Goal: Transaction & Acquisition: Purchase product/service

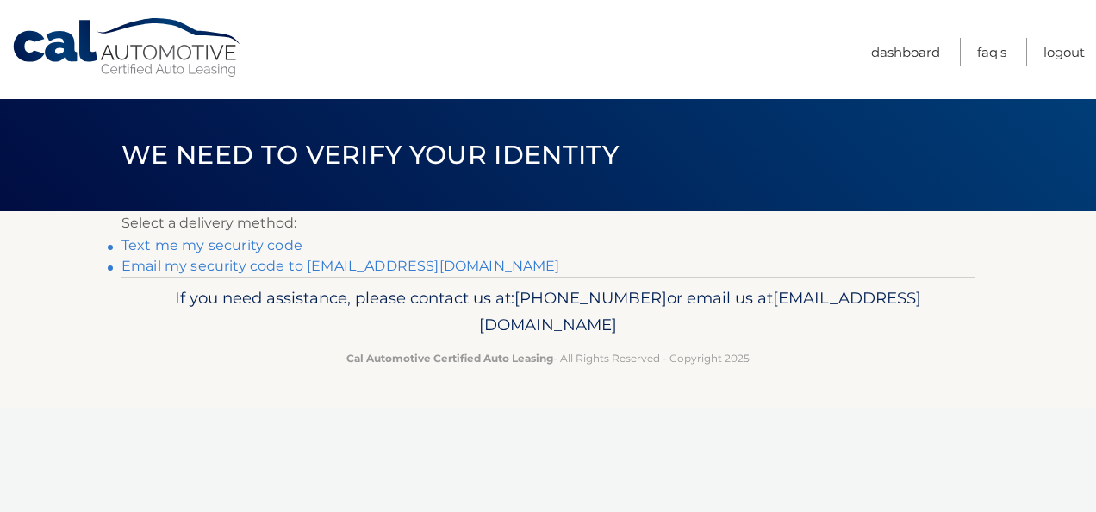
click at [215, 246] on link "Text me my security code" at bounding box center [212, 245] width 181 height 16
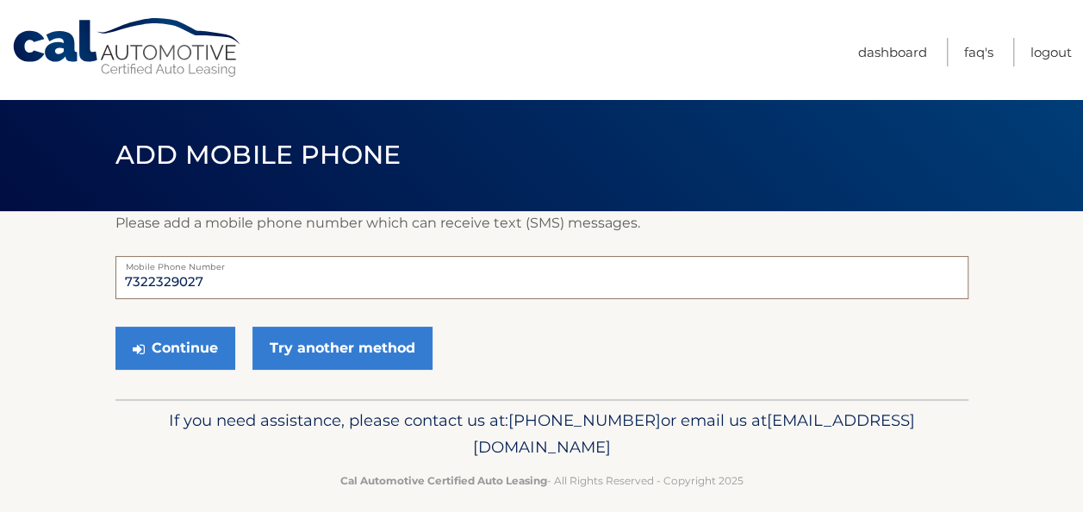
drag, startPoint x: 221, startPoint y: 284, endPoint x: 33, endPoint y: 284, distance: 187.9
click at [33, 284] on section "Please add a mobile phone number which can receive text (SMS) messages. 7322329…" at bounding box center [541, 305] width 1083 height 188
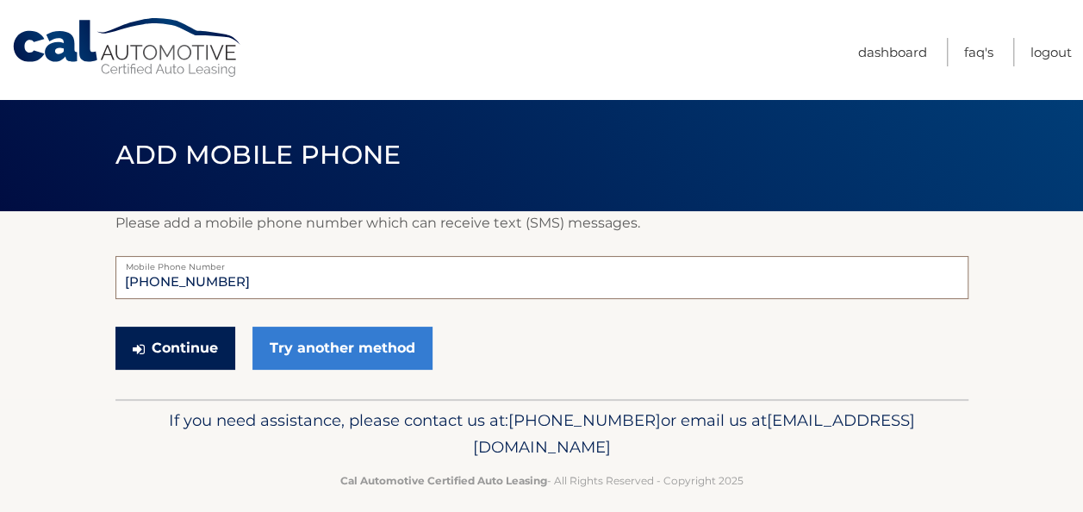
type input "[PHONE_NUMBER]"
click at [176, 359] on button "Continue" at bounding box center [175, 348] width 120 height 43
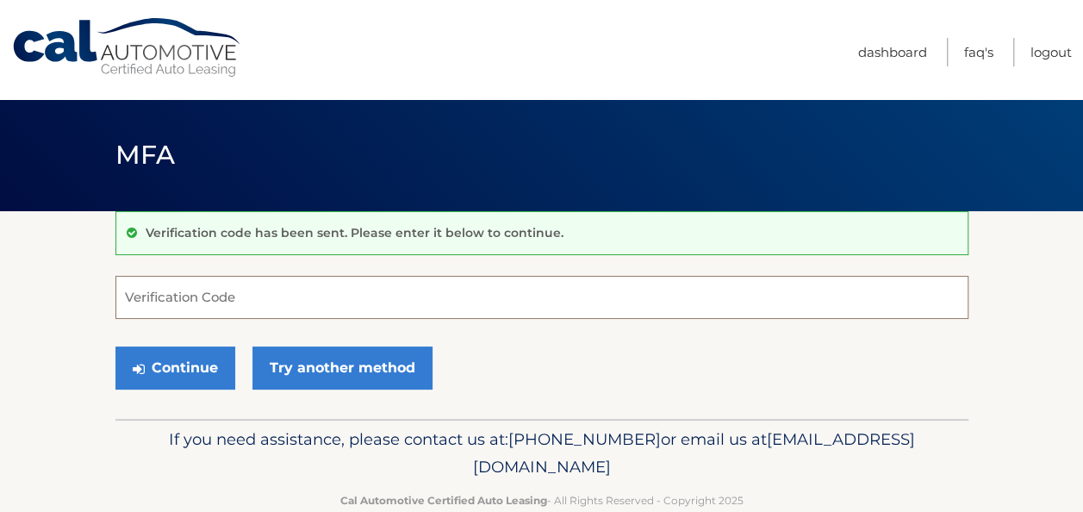
click at [181, 308] on input "Verification Code" at bounding box center [541, 297] width 853 height 43
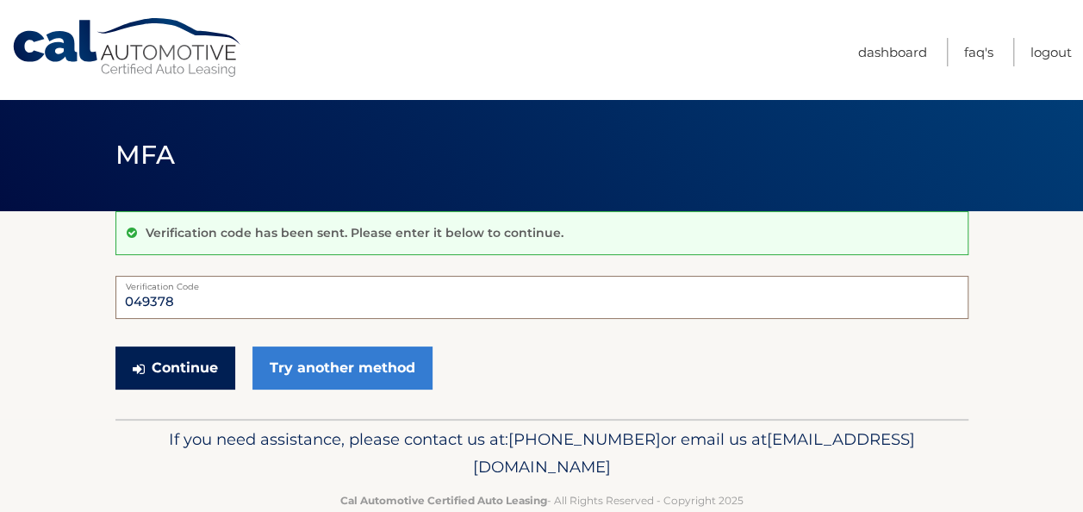
type input "049378"
click at [154, 372] on button "Continue" at bounding box center [175, 367] width 120 height 43
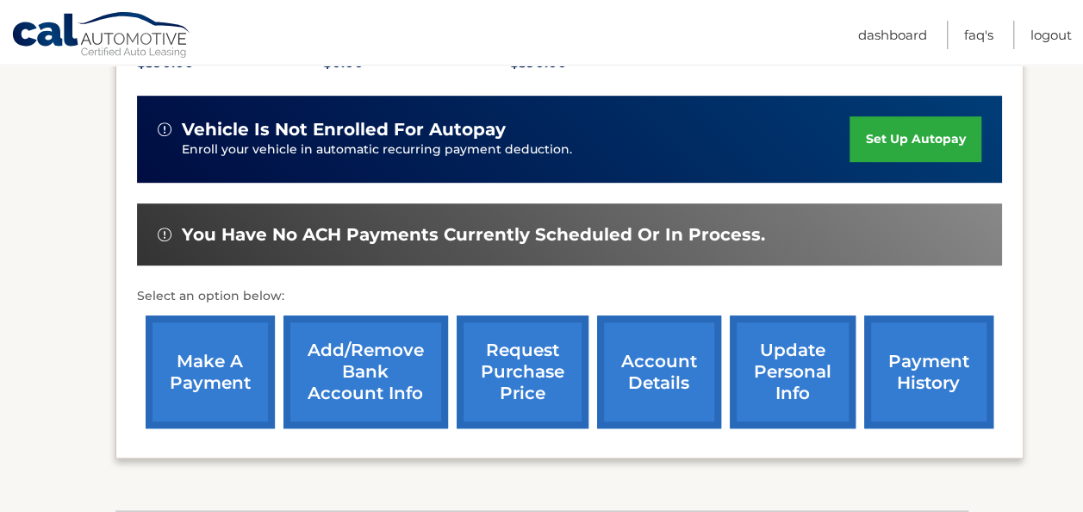
scroll to position [431, 0]
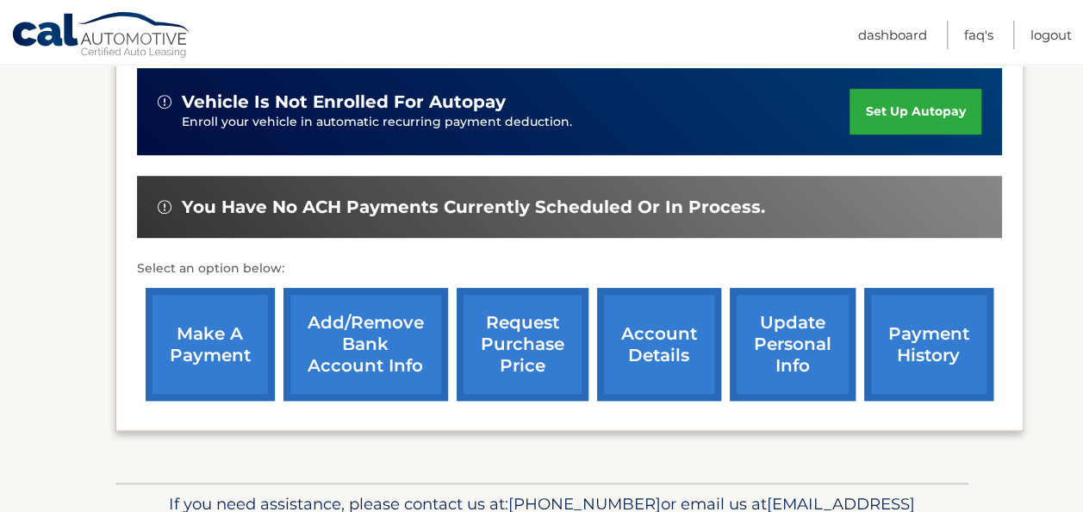
click at [209, 353] on link "make a payment" at bounding box center [210, 344] width 129 height 113
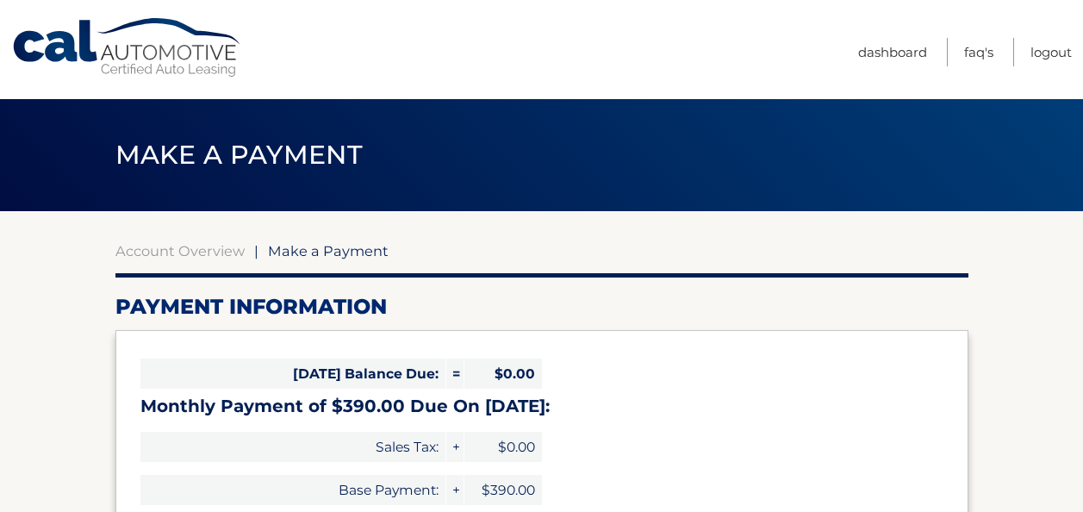
select select "MWVmMDMxYWEtMjhjZi00MGNmLWJjYjgtZjVmNzlhZjg1MTgw"
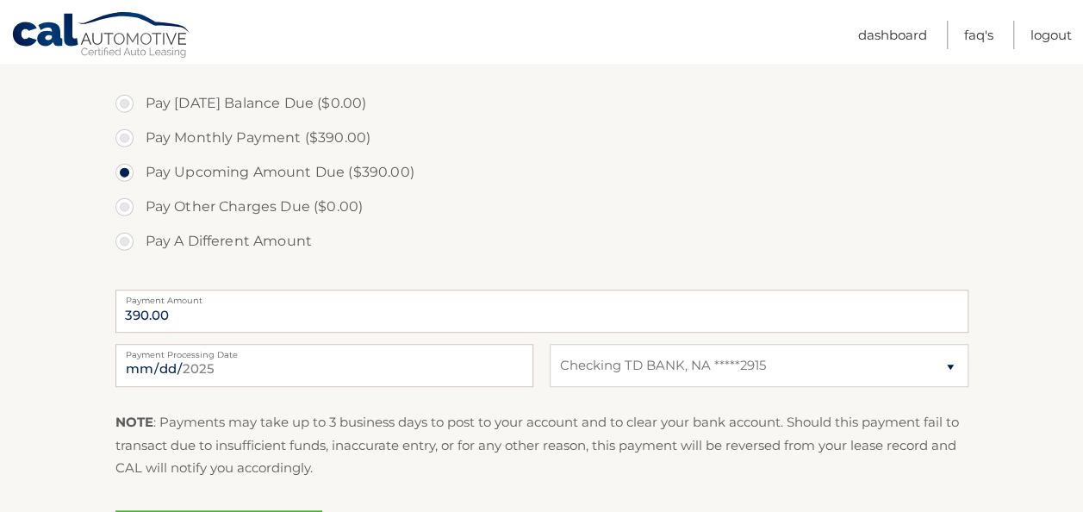
scroll to position [517, 0]
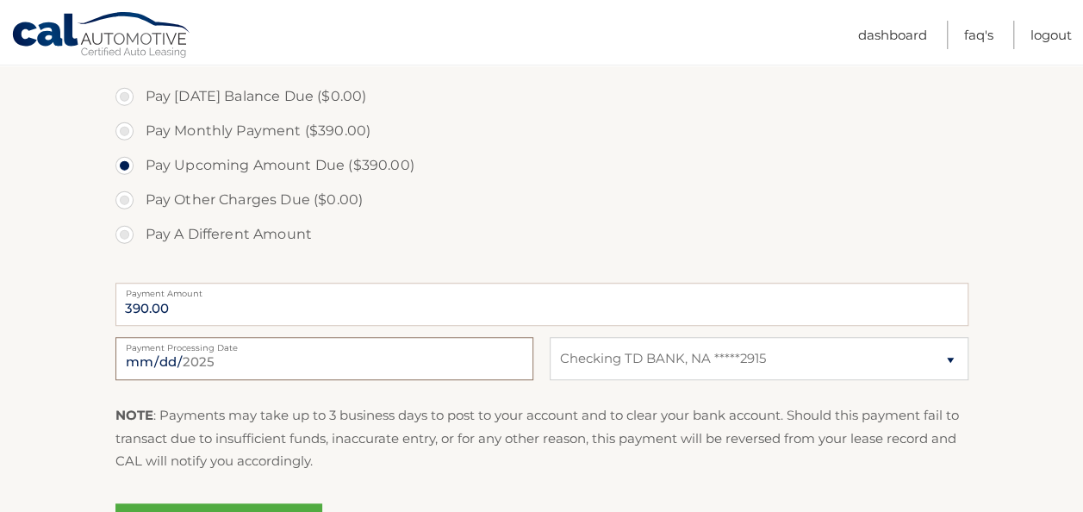
click at [210, 360] on input "2025-10-03" at bounding box center [324, 358] width 418 height 43
type input "2025-10-06"
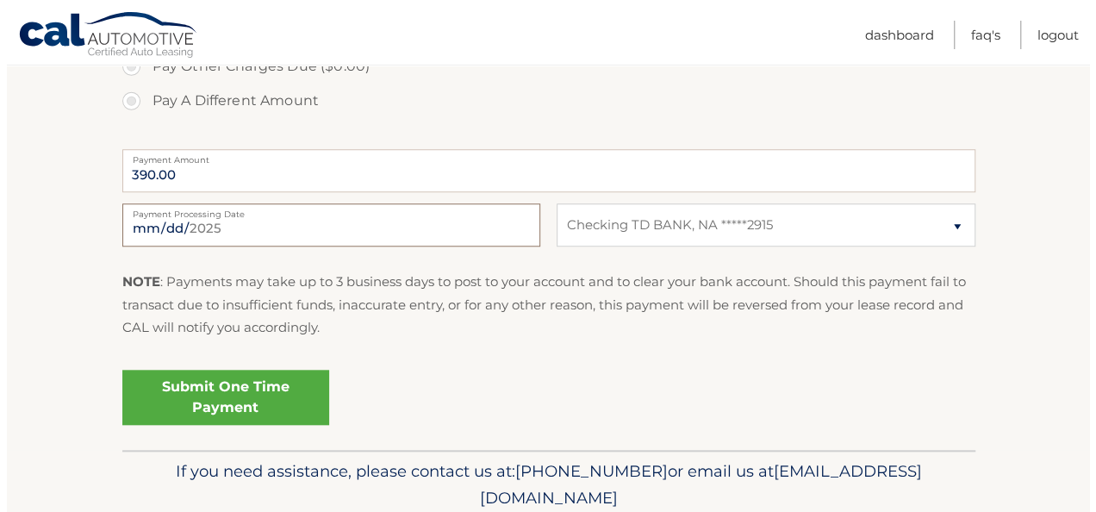
scroll to position [689, 0]
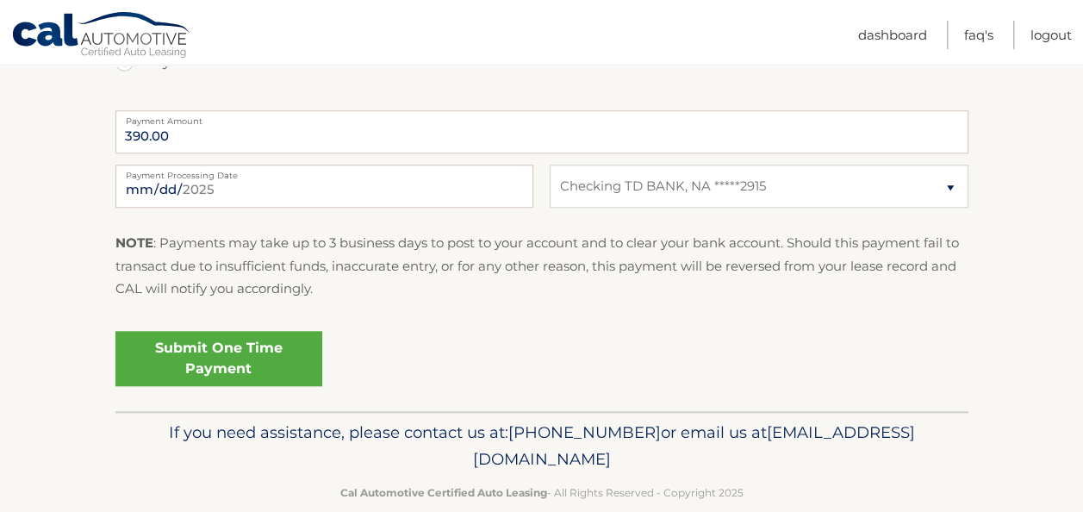
click at [243, 360] on link "Submit One Time Payment" at bounding box center [218, 358] width 207 height 55
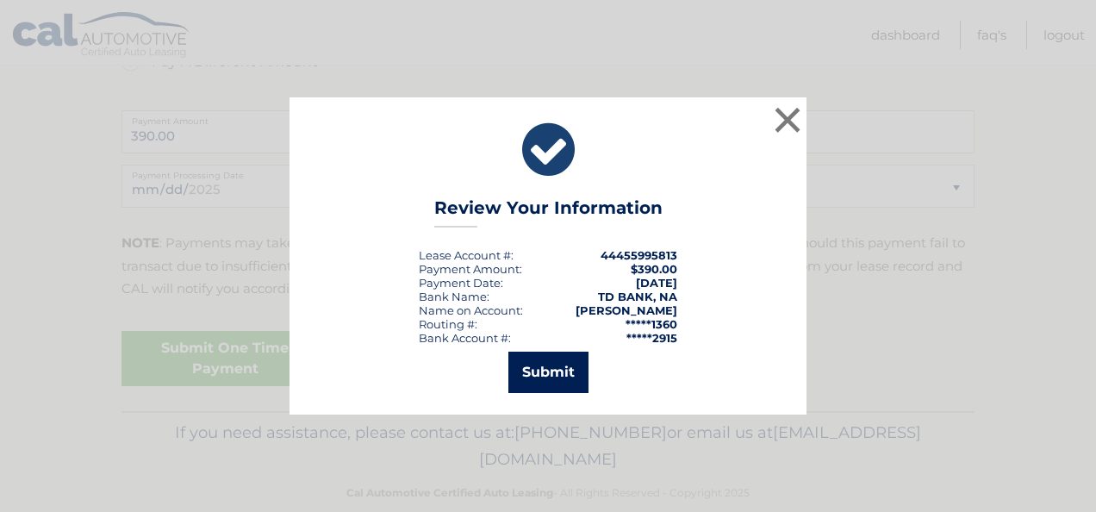
click at [551, 365] on button "Submit" at bounding box center [548, 372] width 80 height 41
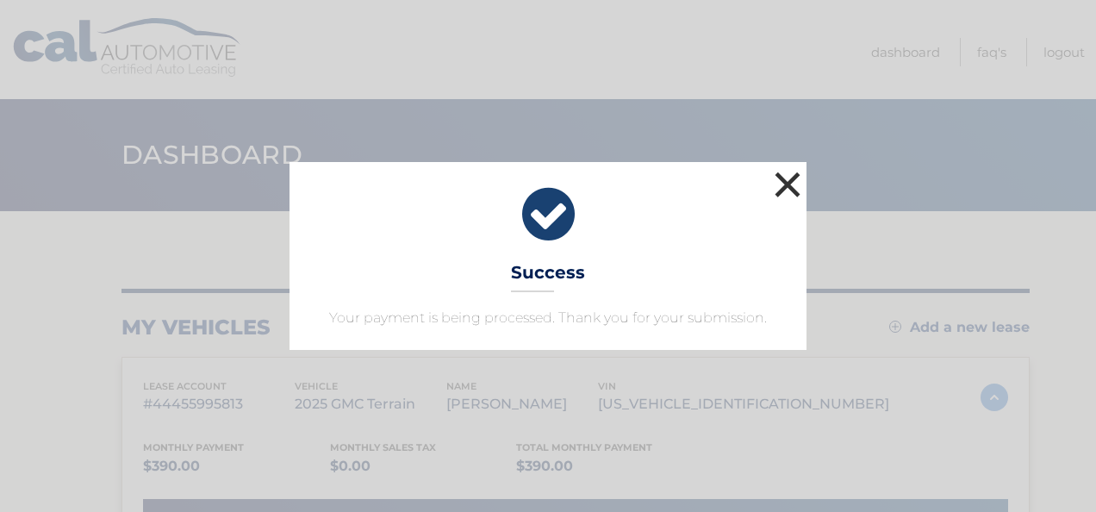
click at [789, 186] on button "×" at bounding box center [787, 184] width 34 height 34
